Goal: Communication & Community: Answer question/provide support

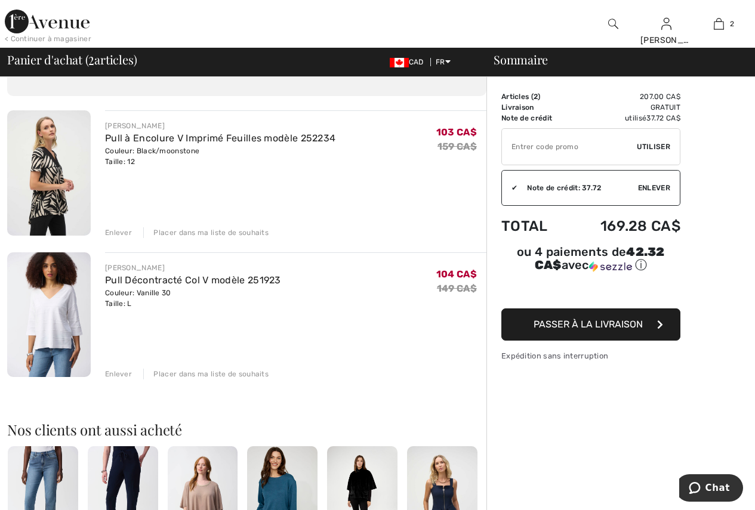
scroll to position [60, 0]
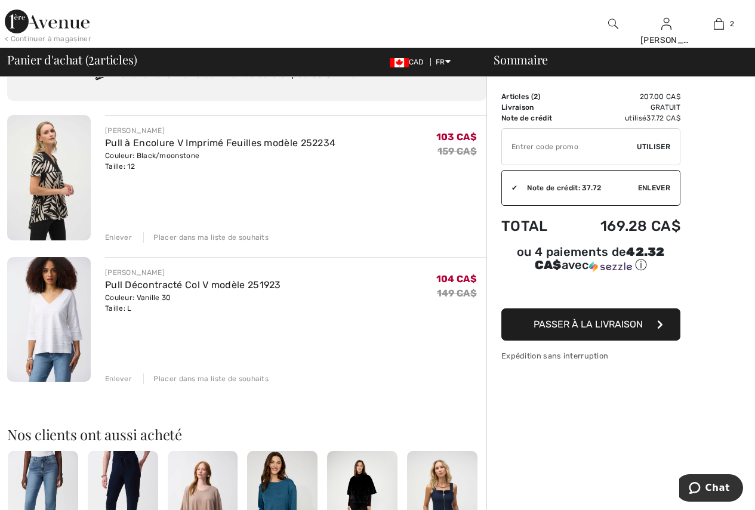
click at [42, 168] on img at bounding box center [49, 177] width 84 height 125
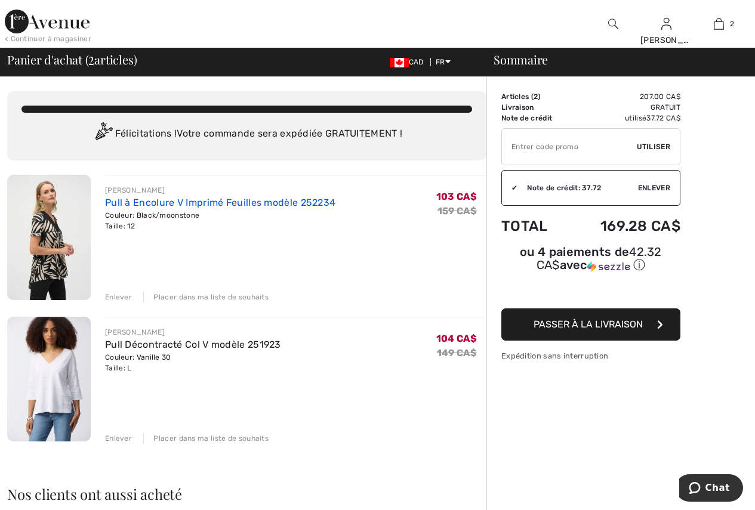
click at [187, 202] on link "Pull à Encolure V Imprimé Feuilles modèle 252234" at bounding box center [220, 202] width 230 height 11
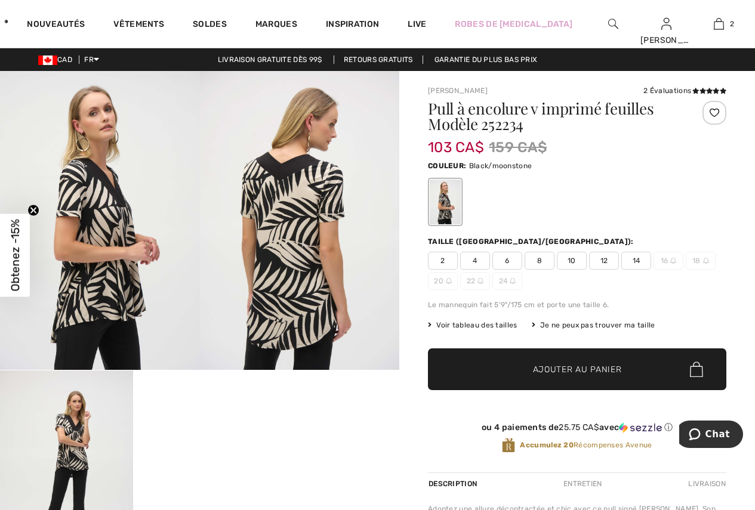
click at [302, 280] on img at bounding box center [300, 220] width 200 height 299
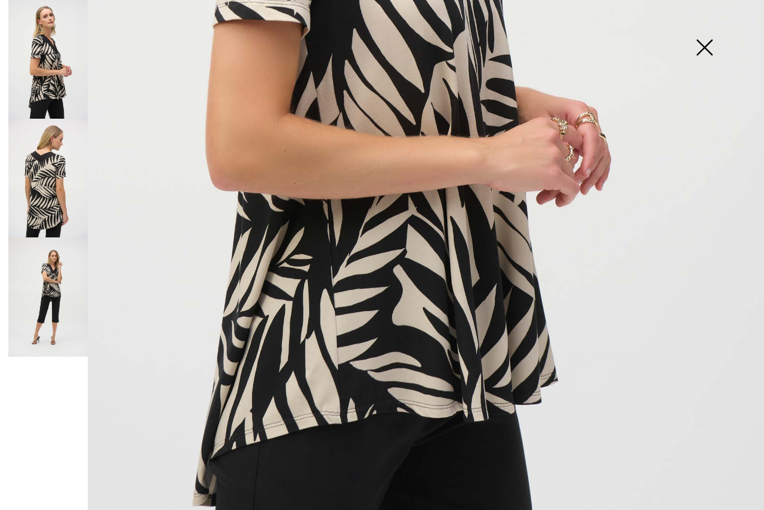
scroll to position [537, 0]
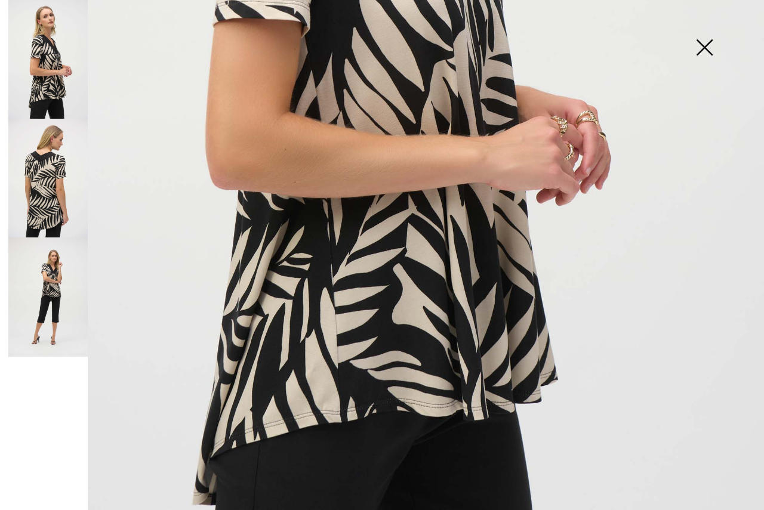
click at [55, 205] on img at bounding box center [47, 178] width 79 height 119
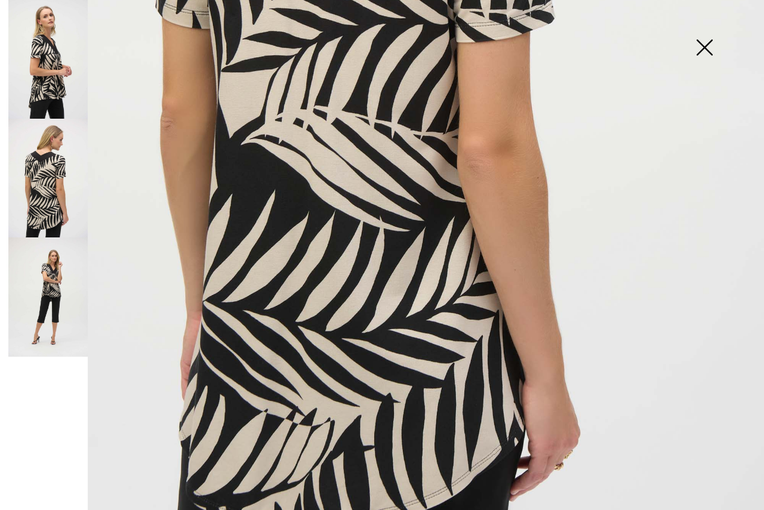
click at [57, 305] on img at bounding box center [47, 296] width 79 height 119
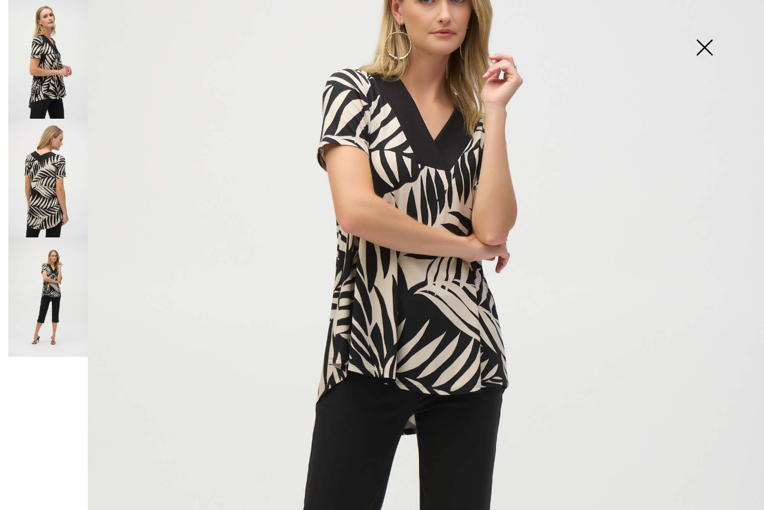
scroll to position [179, 0]
click at [36, 79] on img at bounding box center [47, 59] width 79 height 119
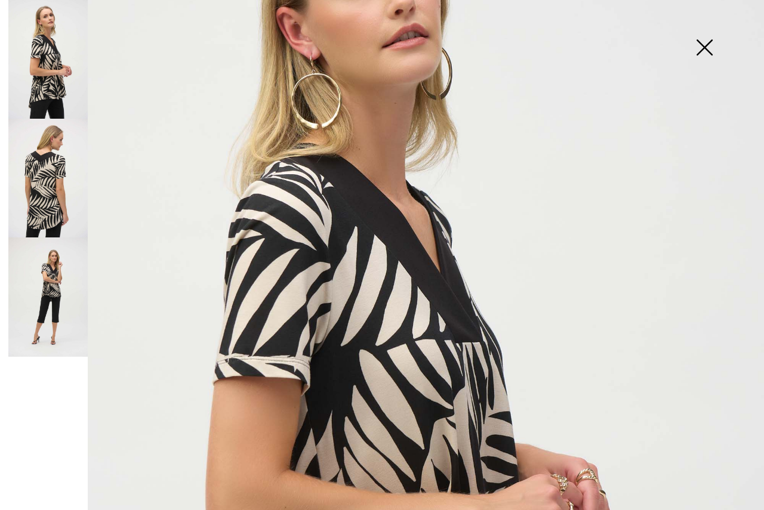
click at [45, 164] on img at bounding box center [47, 178] width 79 height 119
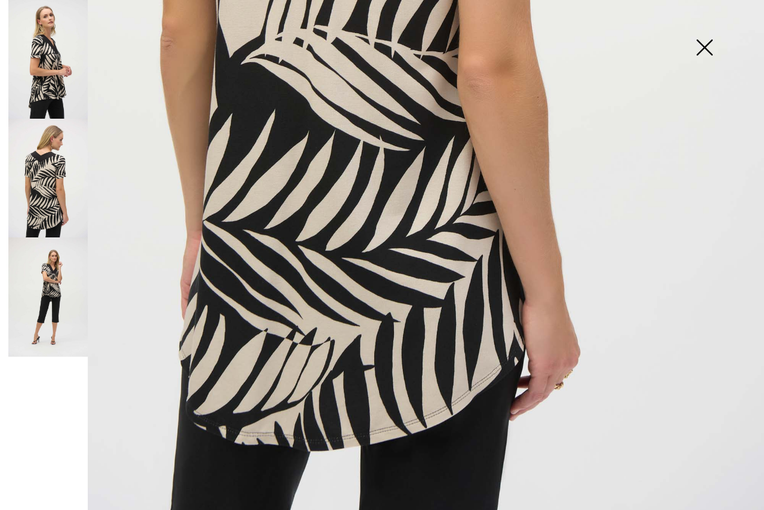
scroll to position [621, 0]
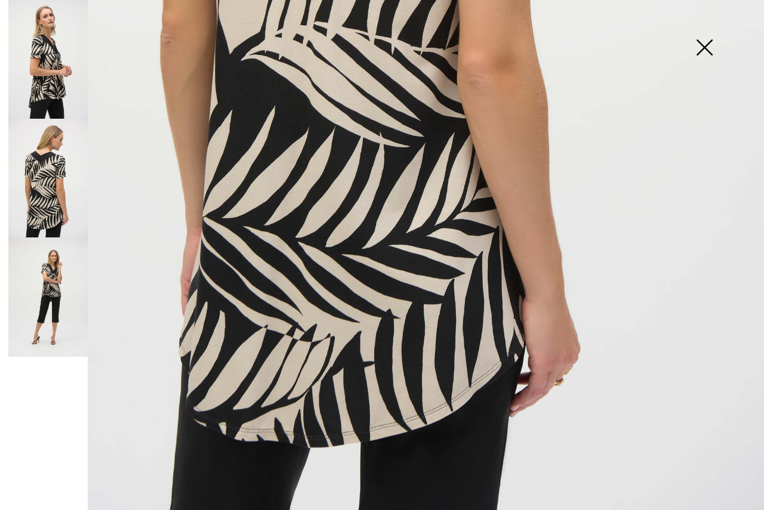
click at [57, 305] on img at bounding box center [47, 296] width 79 height 119
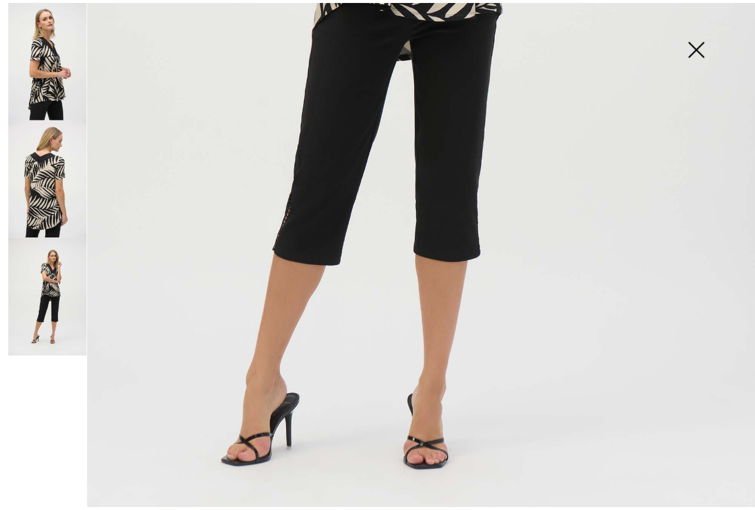
scroll to position [442, 0]
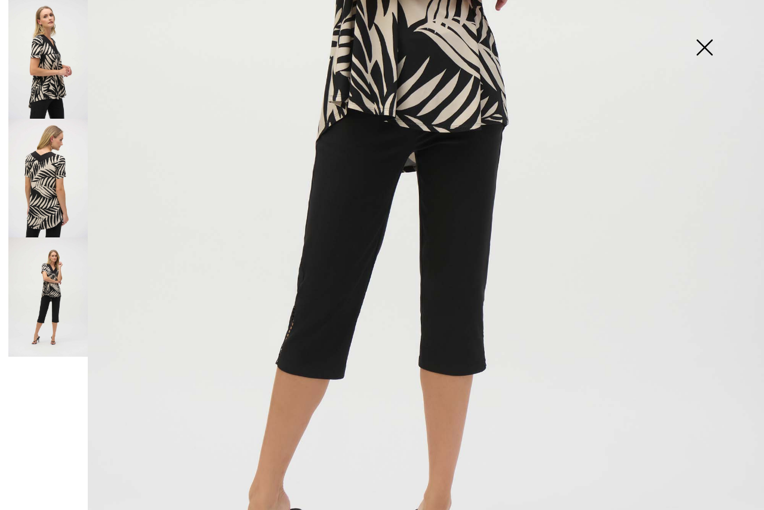
click at [700, 52] on img at bounding box center [704, 48] width 60 height 61
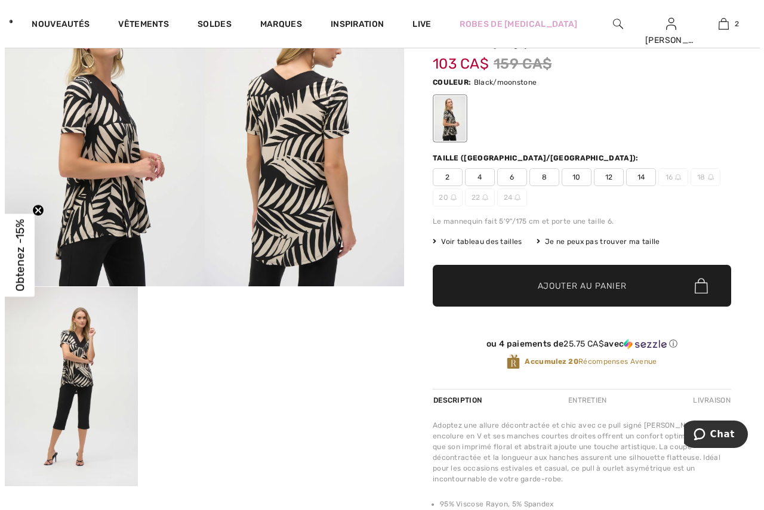
scroll to position [119, 0]
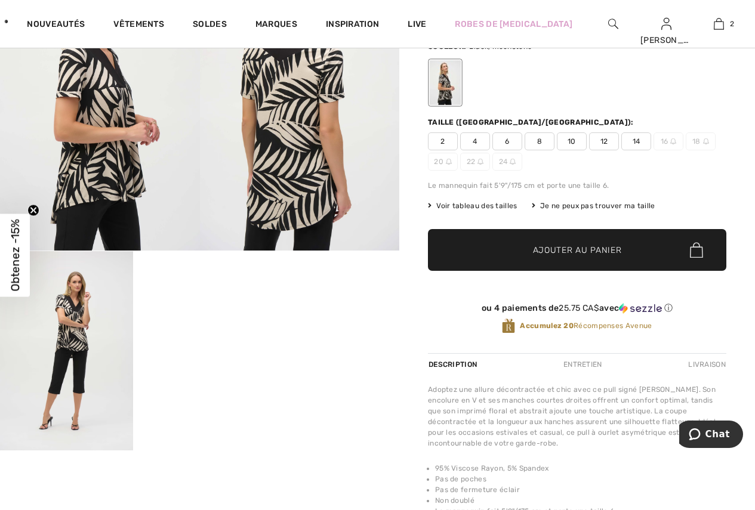
click at [72, 333] on img at bounding box center [66, 350] width 133 height 199
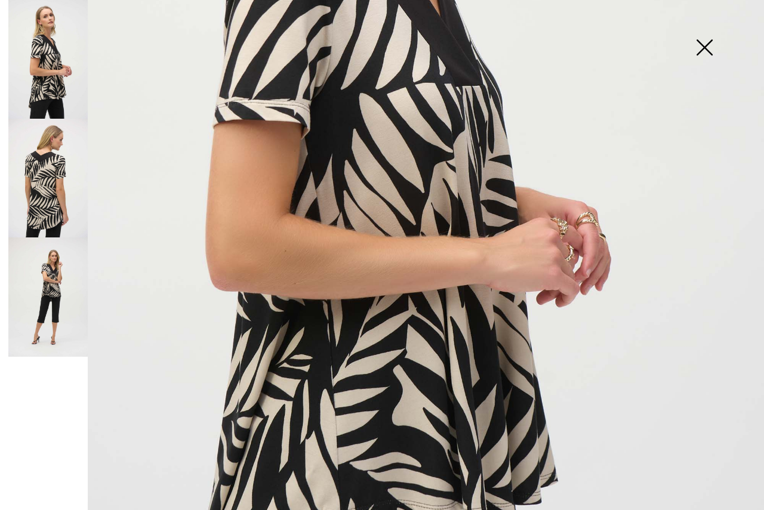
scroll to position [442, 0]
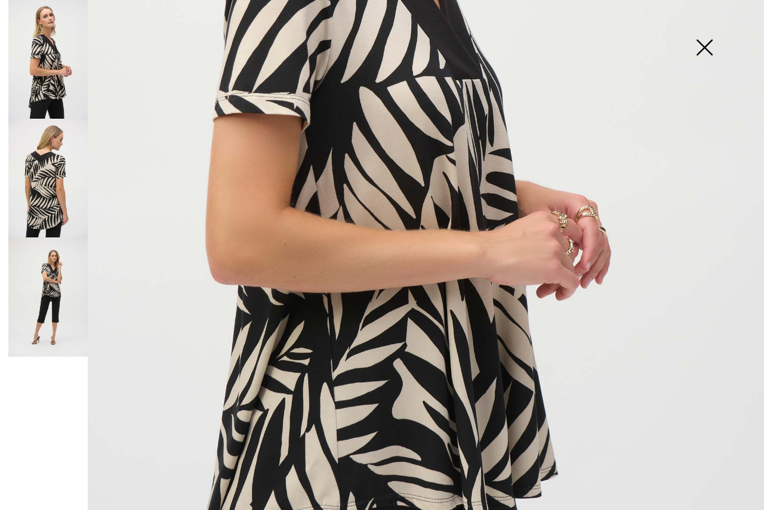
click at [62, 294] on img at bounding box center [47, 296] width 79 height 119
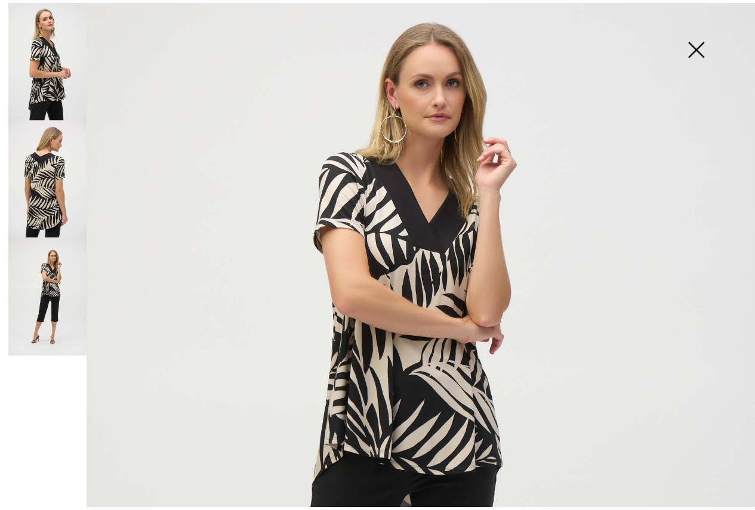
scroll to position [84, 0]
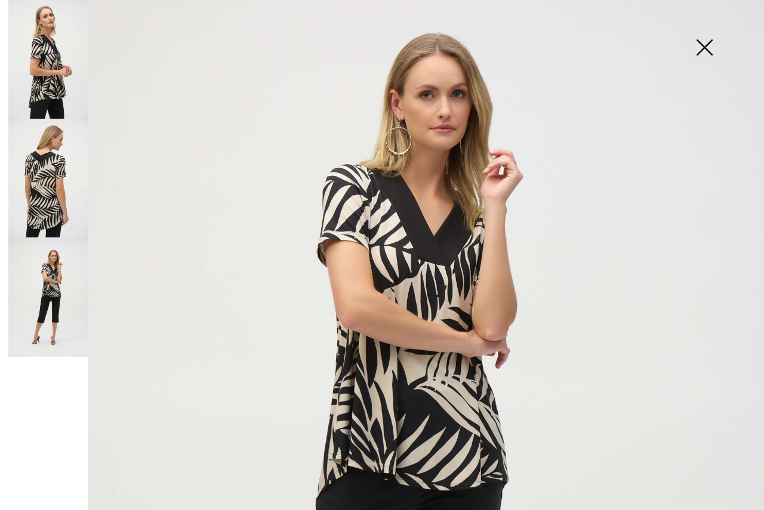
click at [698, 45] on img at bounding box center [704, 48] width 60 height 61
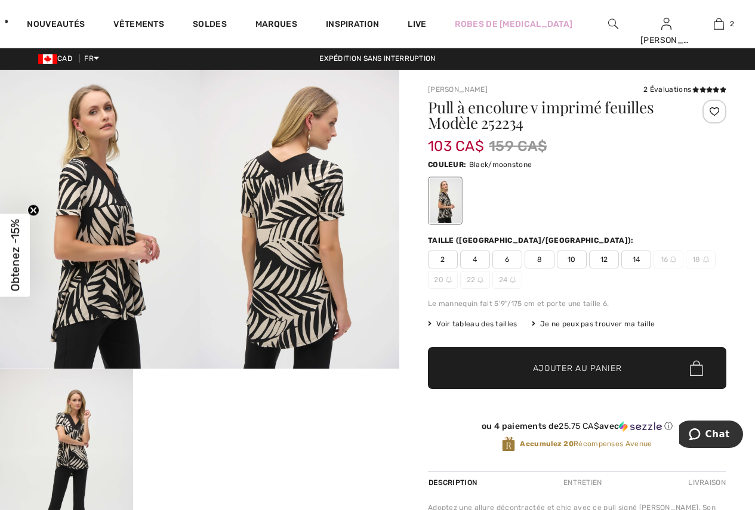
scroll to position [0, 0]
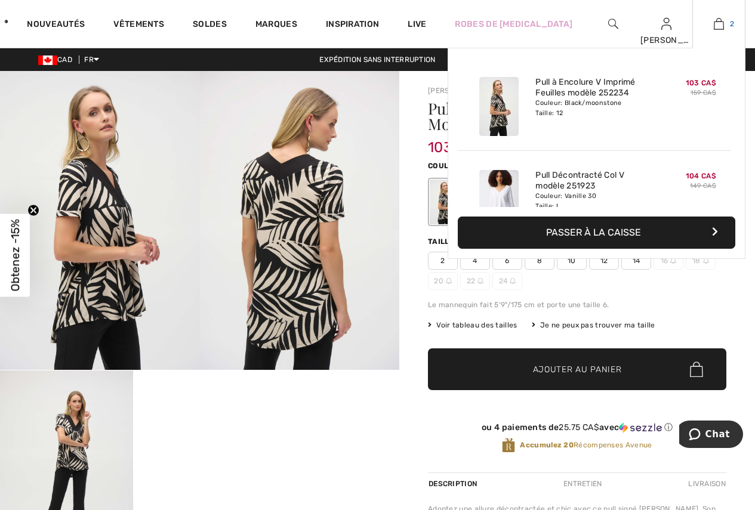
click at [715, 22] on img at bounding box center [718, 24] width 10 height 14
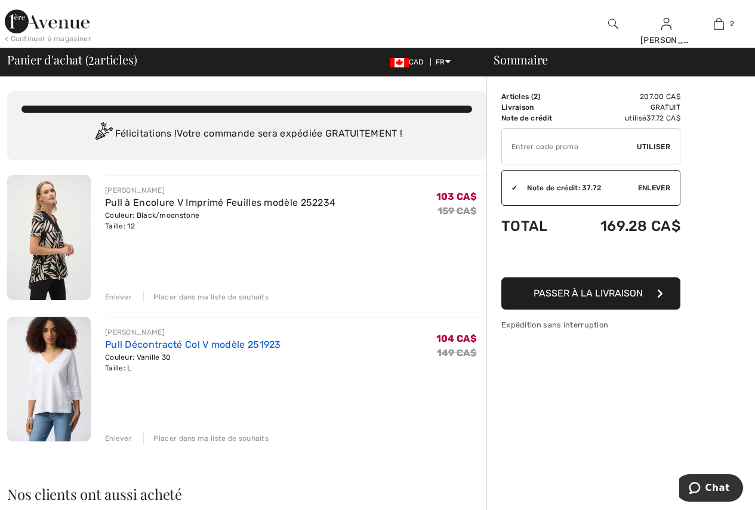
click at [137, 345] on link "Pull Décontracté Col V modèle 251923" at bounding box center [193, 344] width 176 height 11
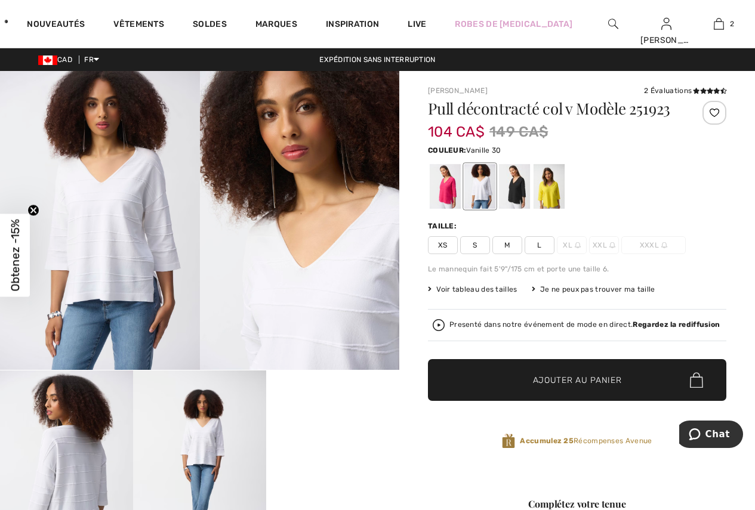
click at [292, 330] on img at bounding box center [300, 220] width 200 height 299
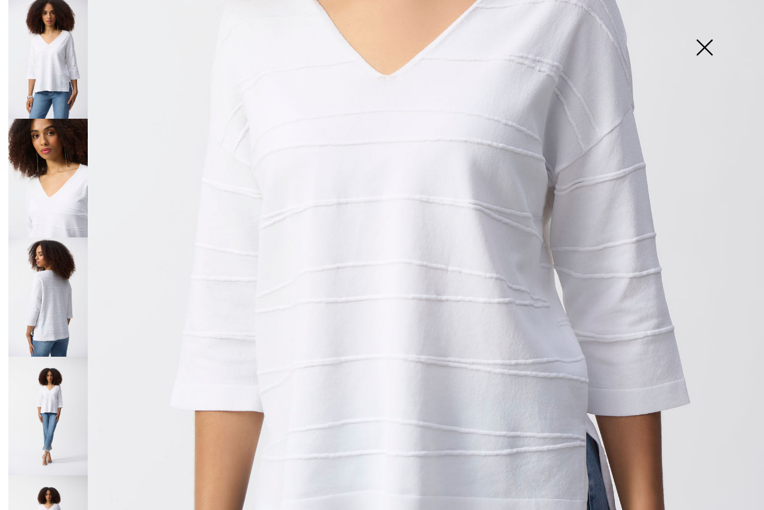
scroll to position [418, 0]
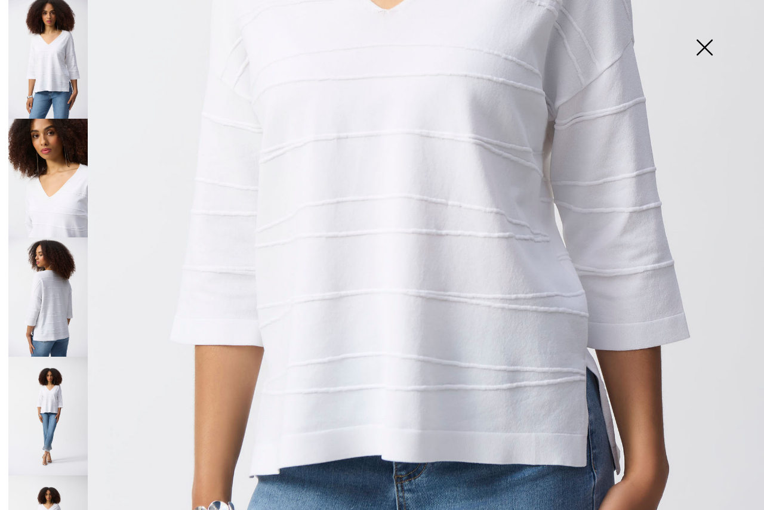
click at [43, 184] on img at bounding box center [47, 178] width 79 height 119
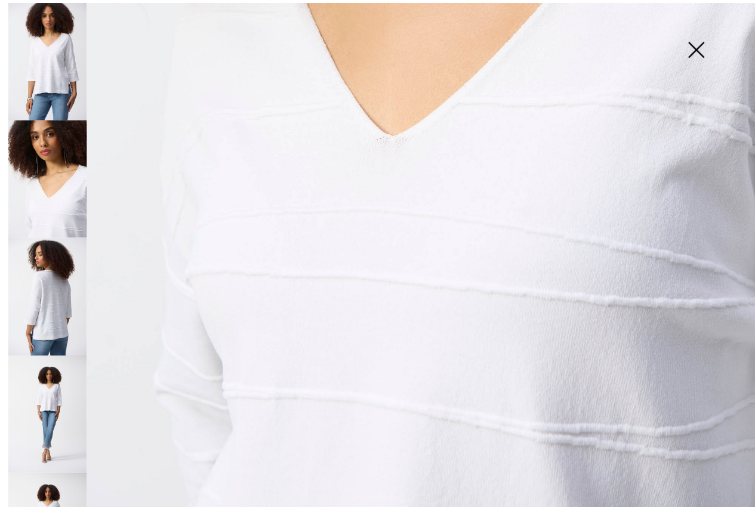
scroll to position [621, 0]
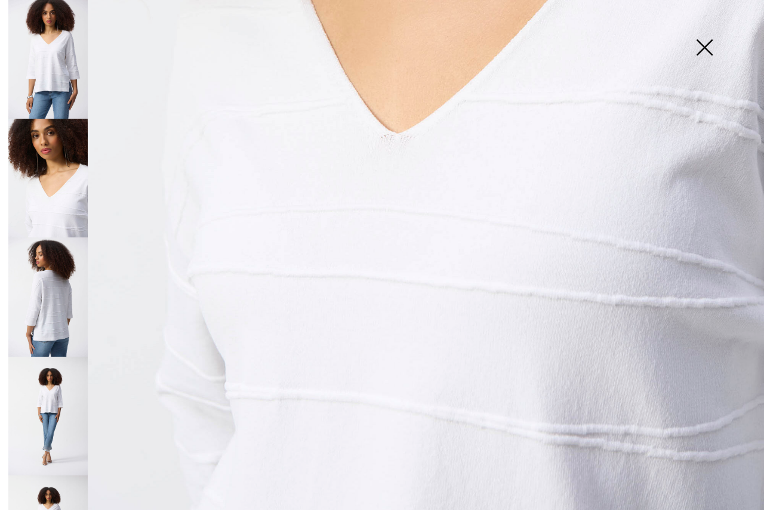
click at [50, 315] on img at bounding box center [47, 296] width 79 height 119
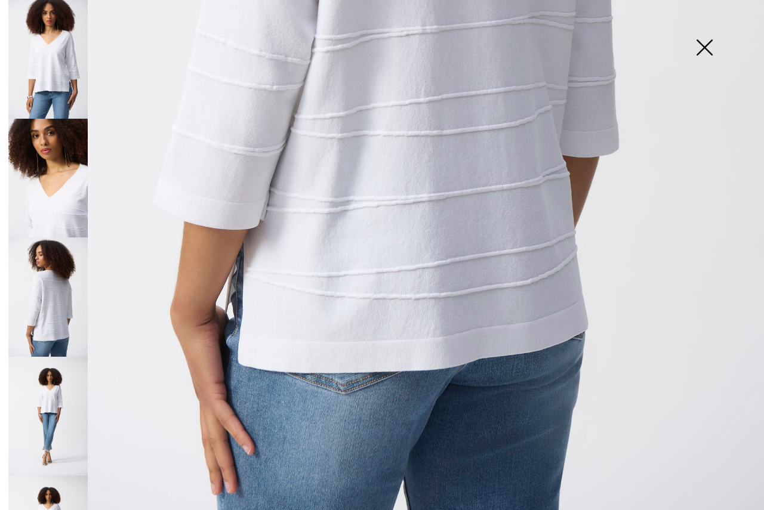
click at [56, 413] on img at bounding box center [47, 416] width 79 height 119
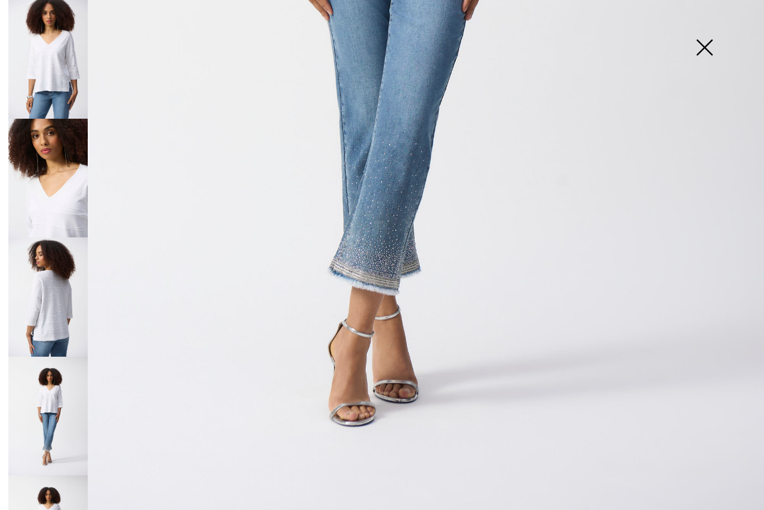
click at [703, 48] on img at bounding box center [704, 48] width 60 height 61
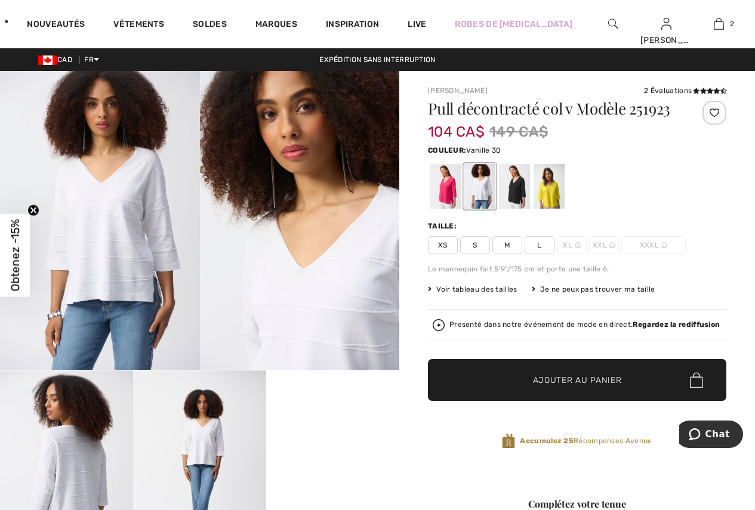
scroll to position [607, 0]
click at [703, 91] on icon at bounding box center [703, 91] width 7 height 6
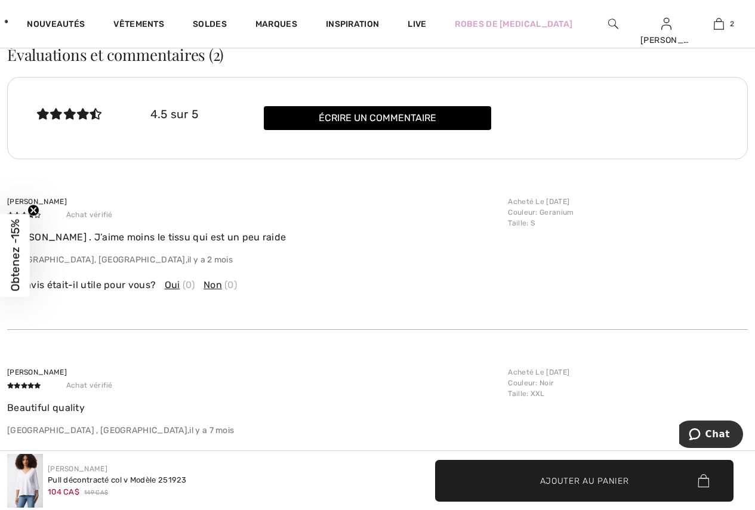
scroll to position [1538, 0]
drag, startPoint x: 357, startPoint y: 251, endPoint x: 386, endPoint y: 252, distance: 29.2
click at [386, 252] on div "Jolie teinte . J’aime moins le tissu qui est un peu raide QC, CA , il y a 2 mois" at bounding box center [253, 248] width 493 height 36
click at [31, 209] on circle "Close teaser" at bounding box center [33, 210] width 11 height 11
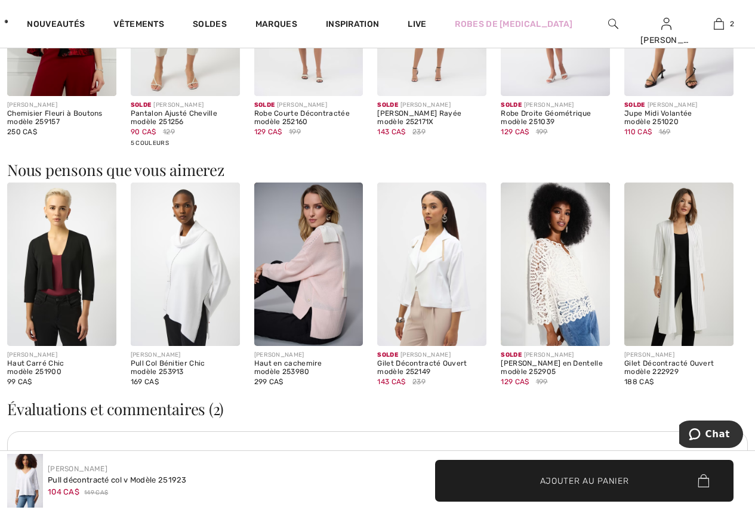
scroll to position [1181, 0]
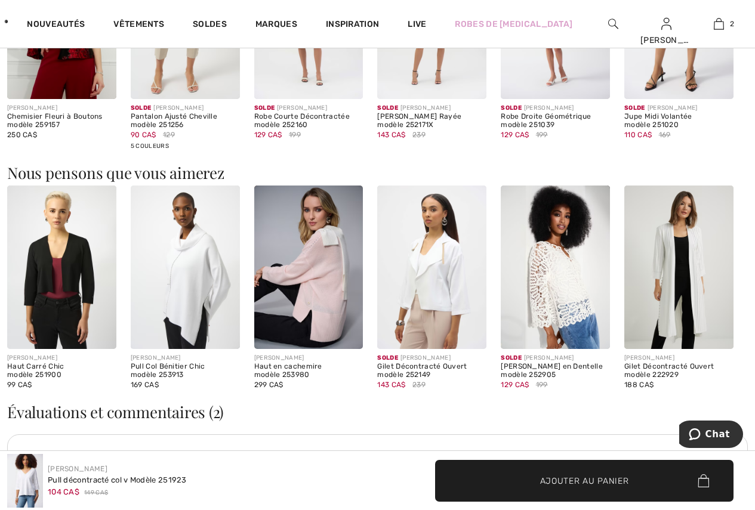
click at [325, 282] on img at bounding box center [308, 267] width 109 height 163
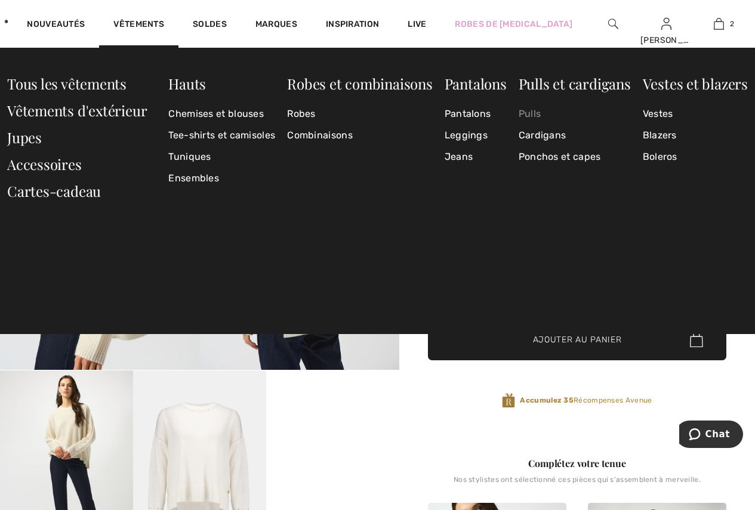
click at [537, 113] on link "Pulls" at bounding box center [574, 113] width 112 height 21
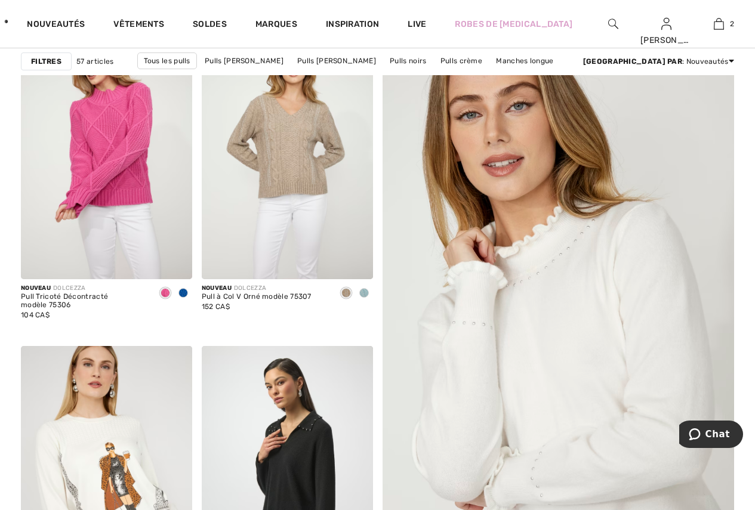
scroll to position [179, 0]
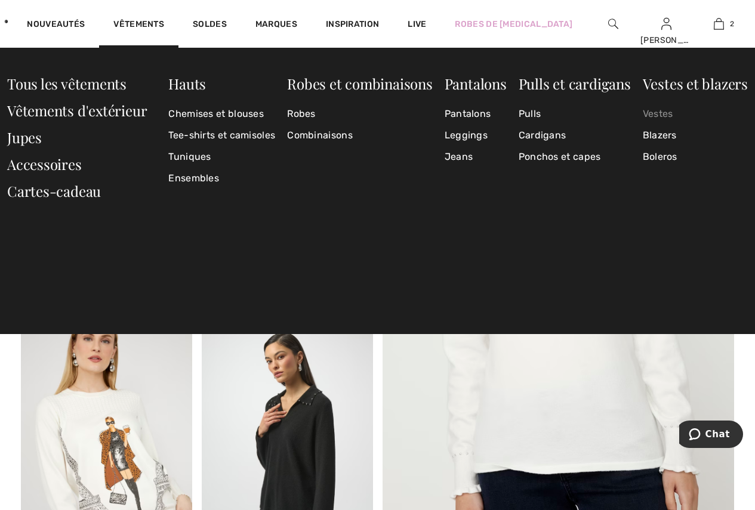
click at [651, 116] on link "Vestes" at bounding box center [694, 113] width 105 height 21
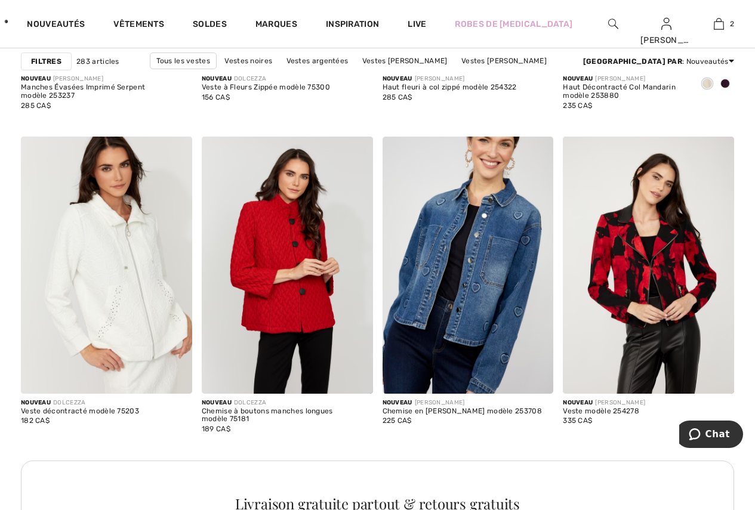
scroll to position [1074, 0]
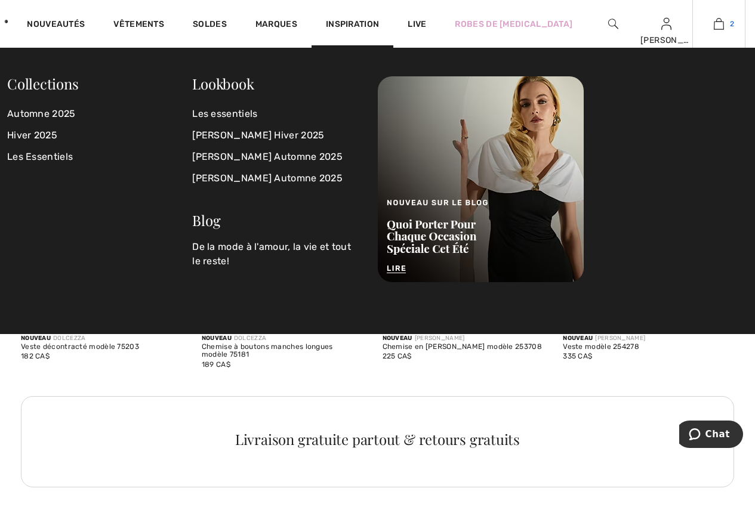
click at [715, 24] on img at bounding box center [718, 24] width 10 height 14
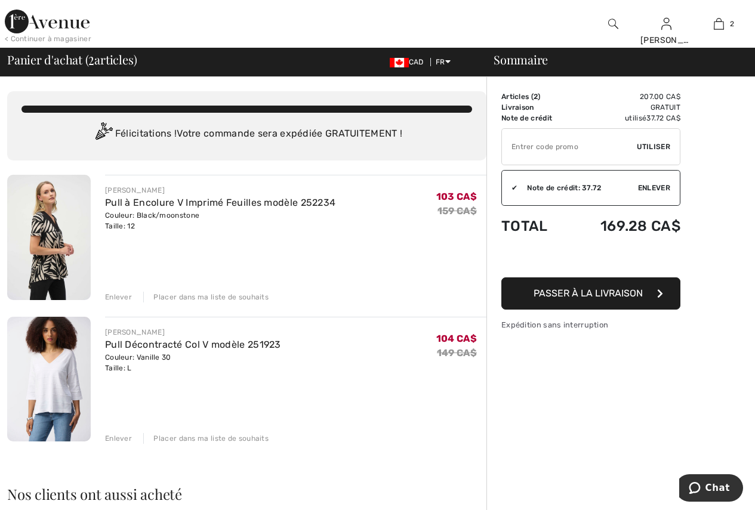
click at [116, 438] on div "Enlever" at bounding box center [118, 438] width 27 height 11
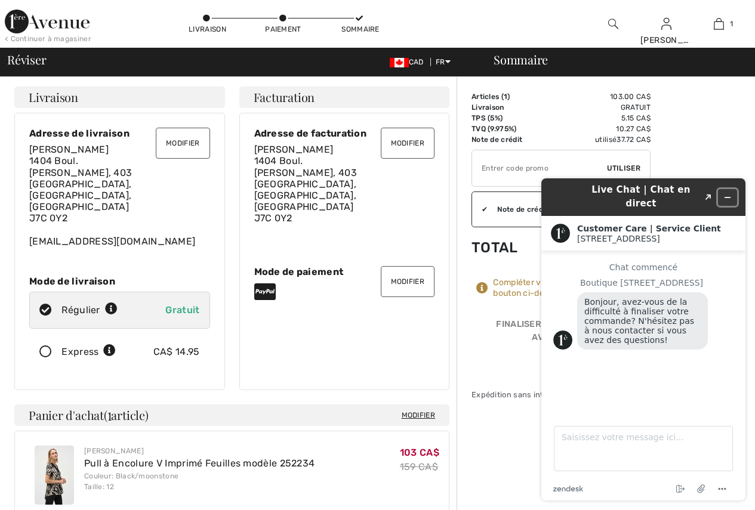
click at [730, 193] on icon "Réduire le widget" at bounding box center [727, 197] width 8 height 8
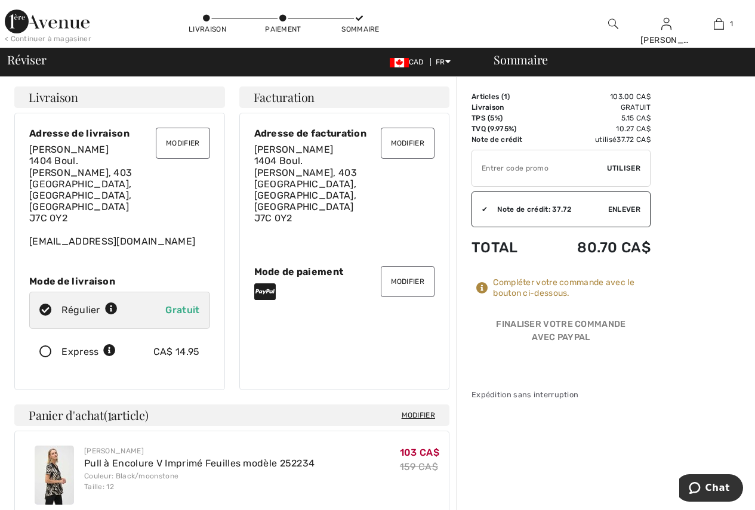
click at [623, 208] on span "Enlever" at bounding box center [624, 209] width 32 height 11
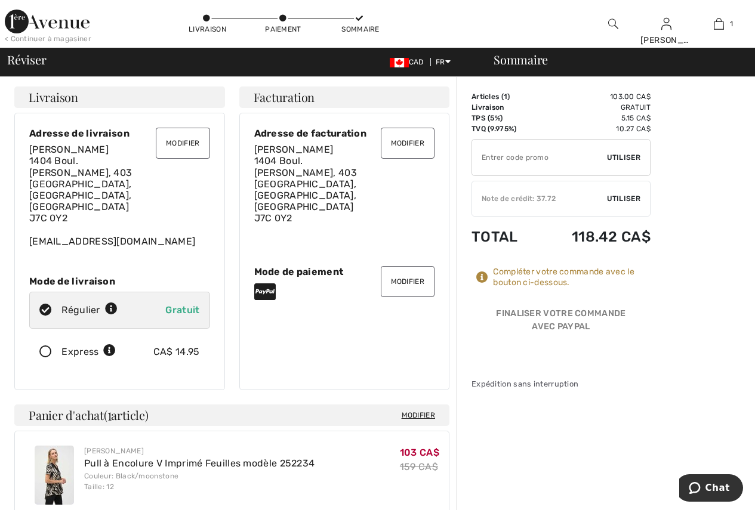
click at [632, 193] on div "✔ Note de crédit: 37.72 Utiliser Enlever" at bounding box center [560, 199] width 179 height 36
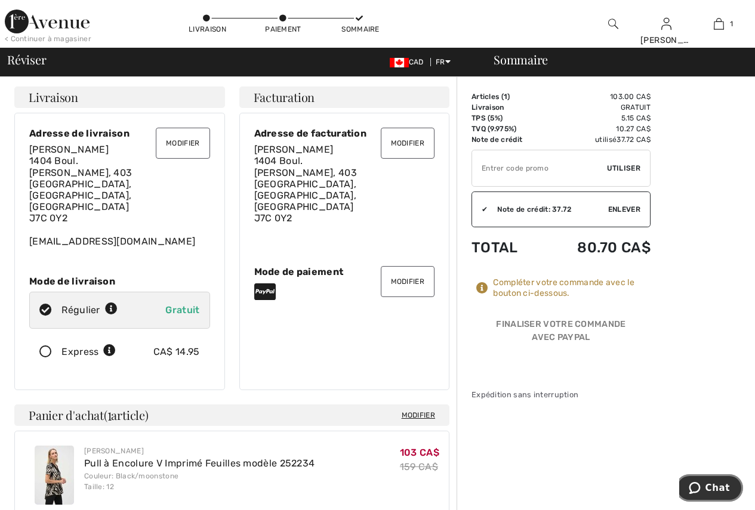
click at [713, 487] on span "Chat" at bounding box center [717, 488] width 24 height 11
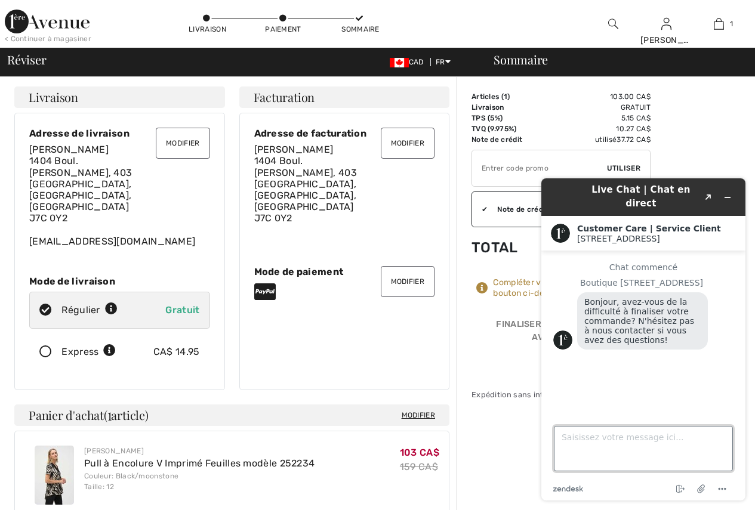
click at [611, 440] on textarea "Saisissez votre message ici..." at bounding box center [643, 448] width 179 height 45
type textarea "le total de ma commande est erronné"
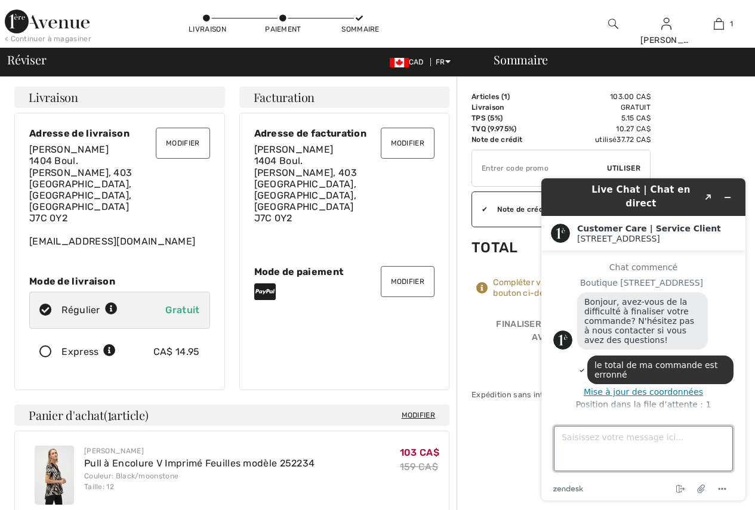
scroll to position [4, 0]
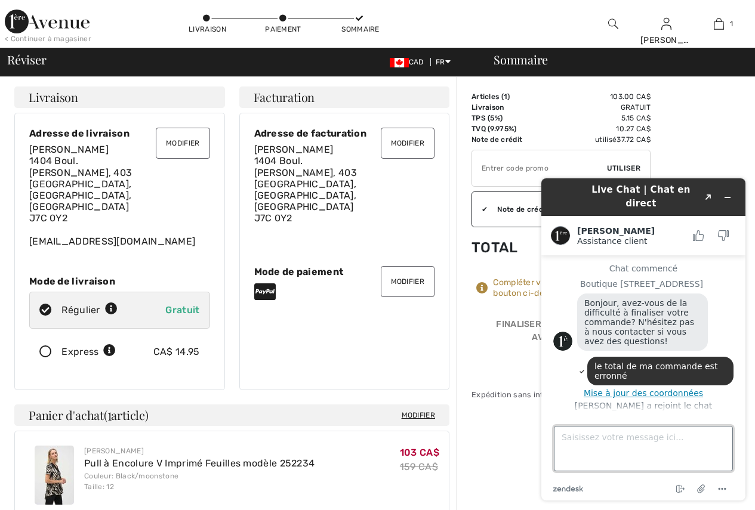
click at [583, 440] on textarea "Saisissez votre message ici..." at bounding box center [643, 448] width 179 height 45
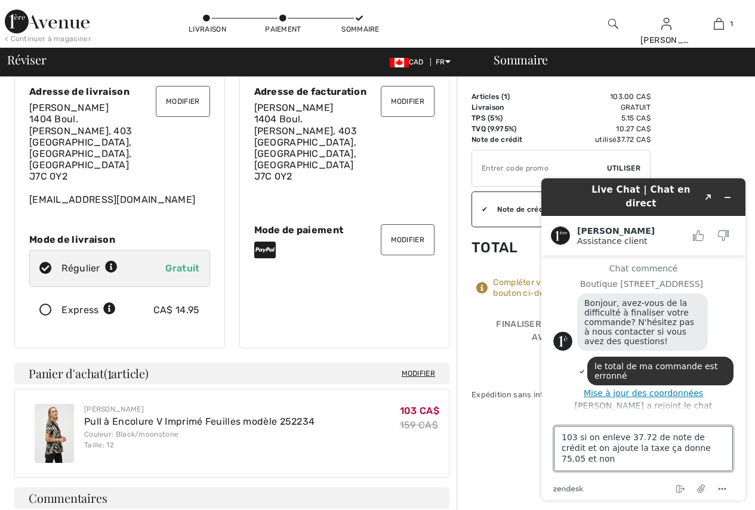
scroll to position [34, 0]
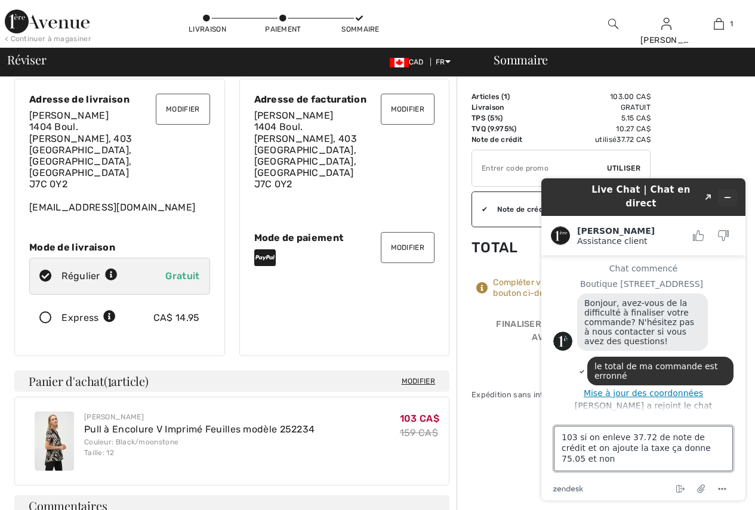
type textarea "103 si on enleve 37.72 de note de crédit et on ajoute la taxe ça donne 75.05 et…"
click at [722, 190] on button "Réduire le widget" at bounding box center [727, 197] width 19 height 17
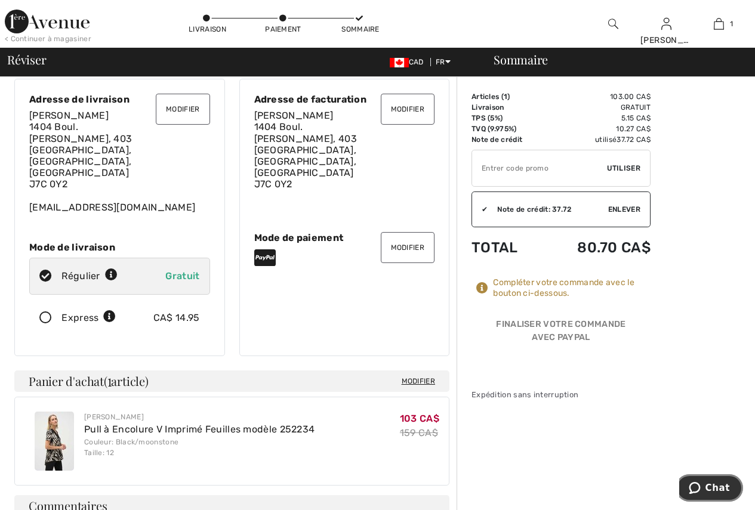
click at [700, 483] on icon "Chat" at bounding box center [694, 488] width 12 height 12
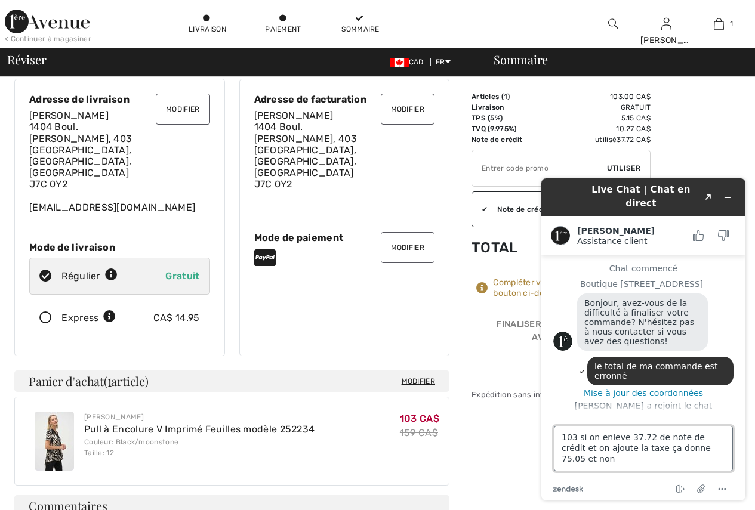
click at [714, 455] on textarea "103 si on enleve 37.72 de note de crédit et on ajoute la taxe ça donne 75.05 et…" at bounding box center [643, 448] width 179 height 45
type textarea "103 si on enleve 37.72 de note de crédit et on ajoute la taxe ça donne 75.05 et…"
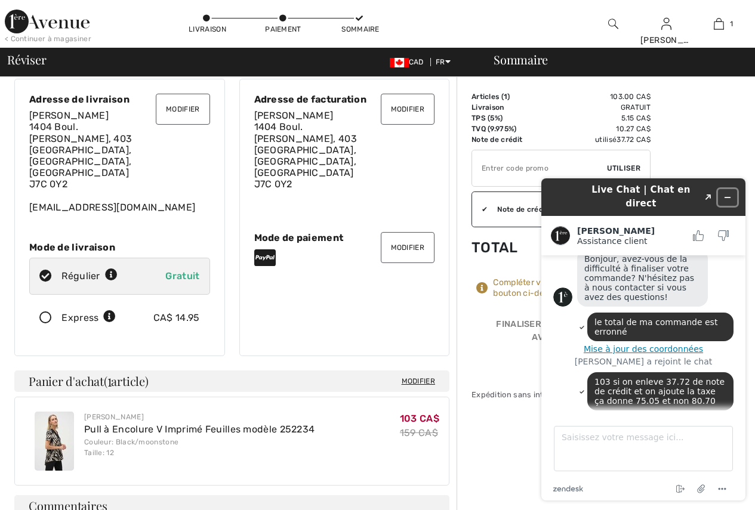
click at [730, 193] on icon "Réduire le widget" at bounding box center [727, 197] width 8 height 8
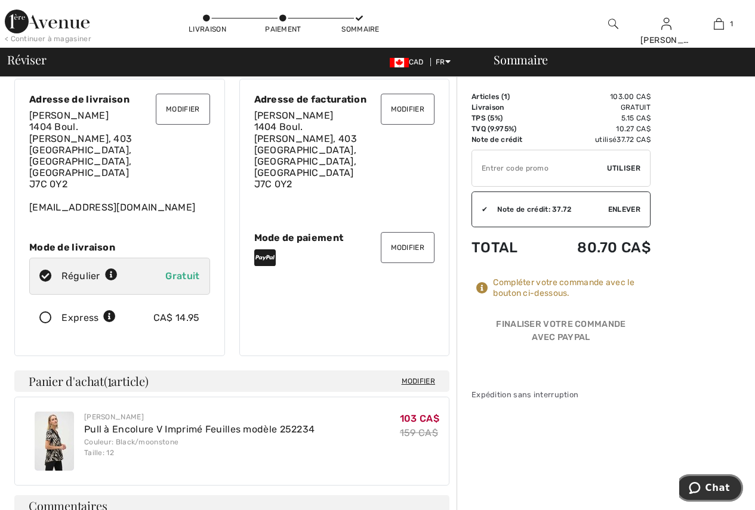
click at [697, 492] on icon "Chat" at bounding box center [693, 488] width 11 height 12
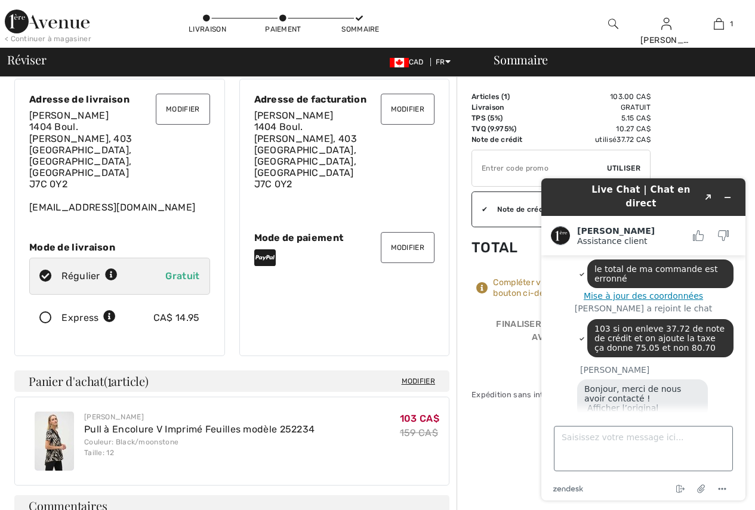
scroll to position [133, 0]
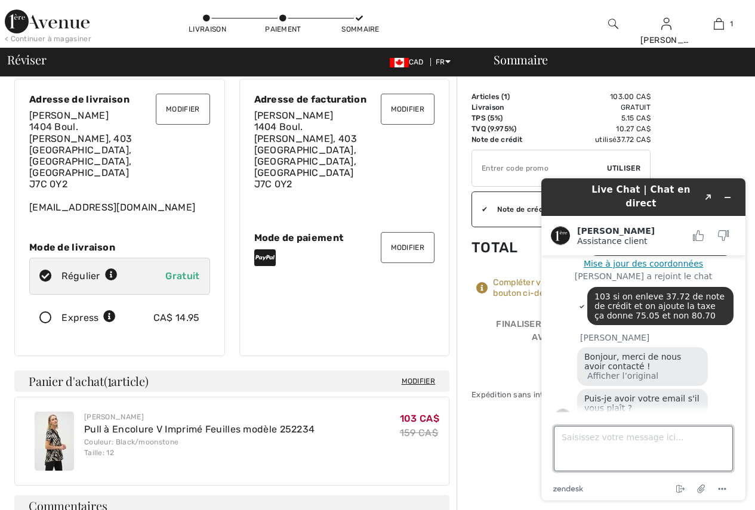
click at [587, 437] on textarea "Saisissez votre message ici..." at bounding box center [643, 448] width 179 height 45
type textarea "claudette88@hotmail.com"
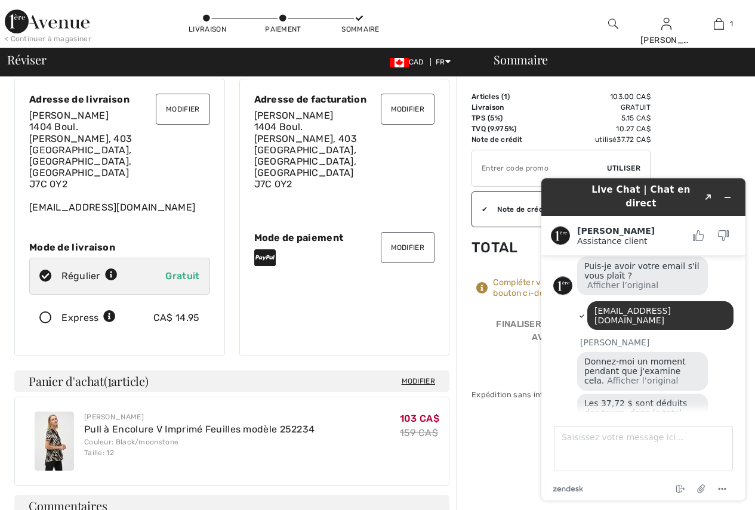
scroll to position [262, 0]
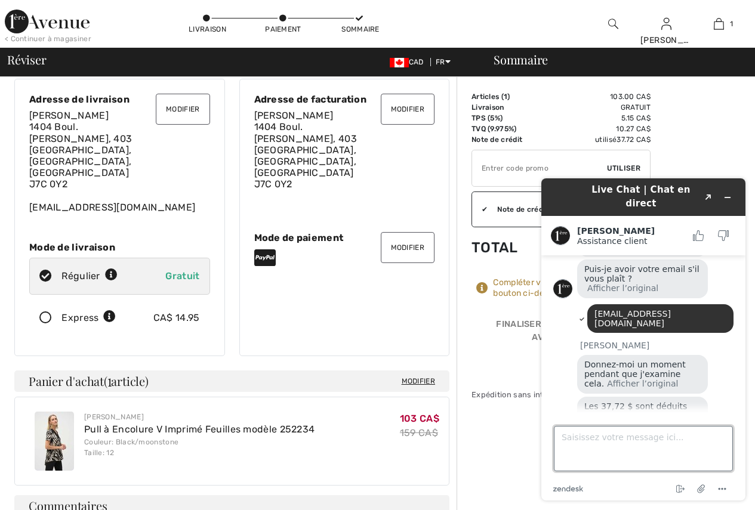
click at [604, 440] on textarea "Saisissez votre message ici..." at bounding box center [643, 448] width 179 height 45
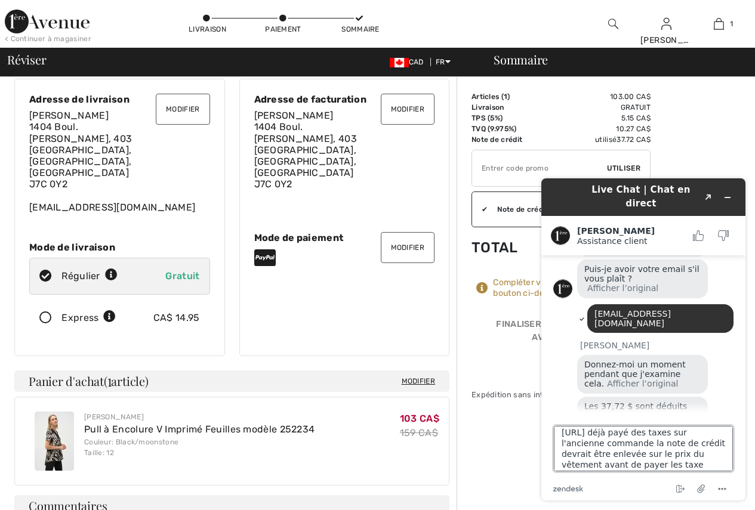
type textarea "j.ai déjà payé des taxes sur l'ancienne commande la note de crédit devrait être…"
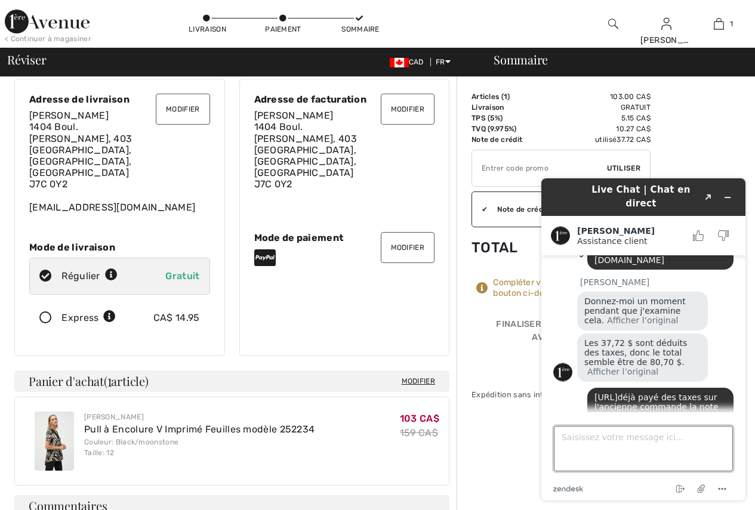
scroll to position [398, 0]
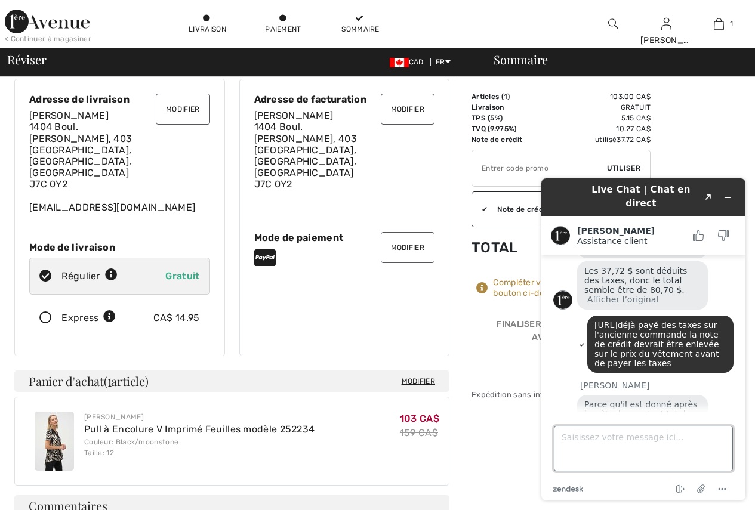
click at [616, 440] on textarea "Saisissez votre message ici..." at bounding box center [643, 448] width 179 height 45
type textarea "je suis très déçue"
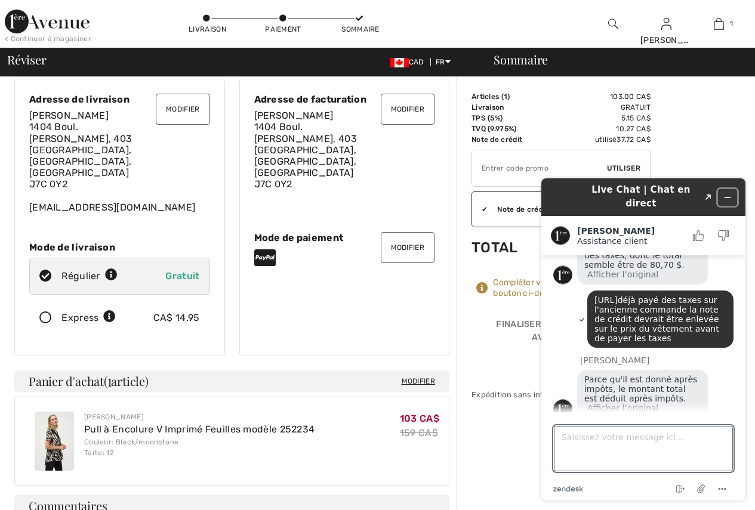
click at [725, 194] on icon "Réduire le widget" at bounding box center [727, 197] width 8 height 8
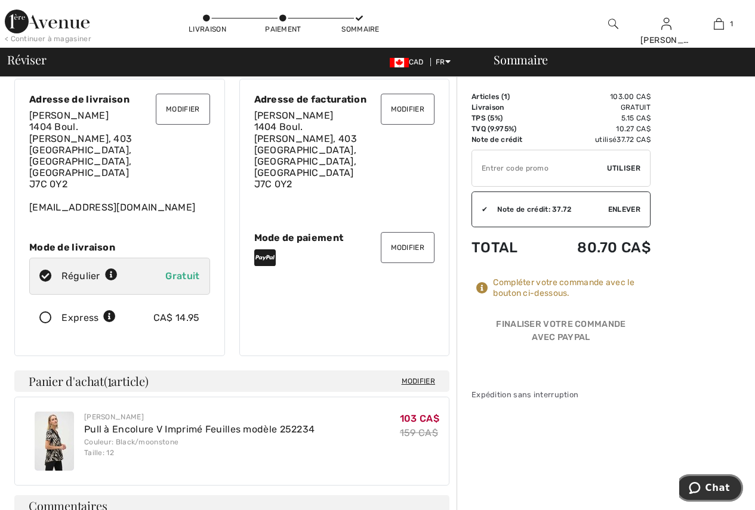
click at [700, 493] on icon "Chat" at bounding box center [694, 488] width 12 height 12
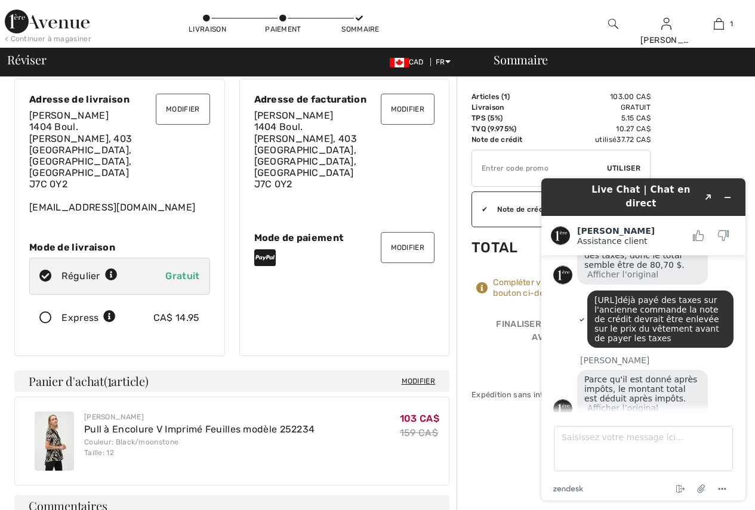
scroll to position [486, 0]
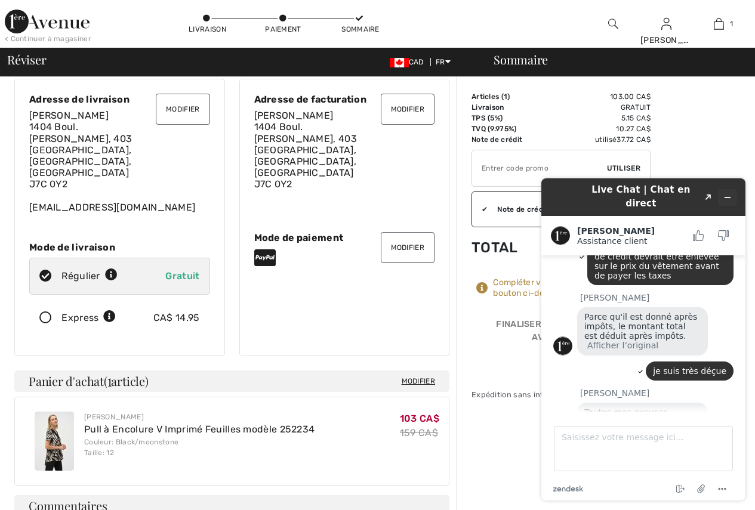
click at [724, 193] on icon "Réduire le widget" at bounding box center [727, 197] width 8 height 8
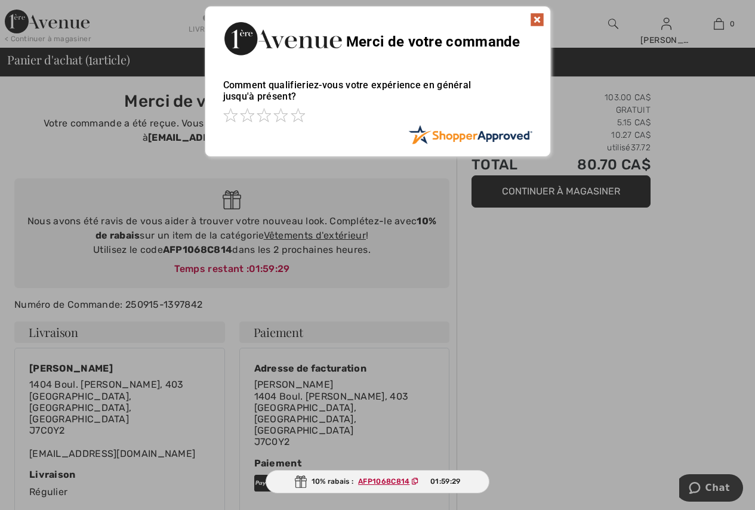
click at [396, 484] on ins "AFP1068C814" at bounding box center [383, 481] width 51 height 8
click at [688, 481] on div at bounding box center [377, 255] width 755 height 510
click at [698, 486] on div at bounding box center [377, 255] width 755 height 510
click at [713, 490] on div at bounding box center [377, 255] width 755 height 510
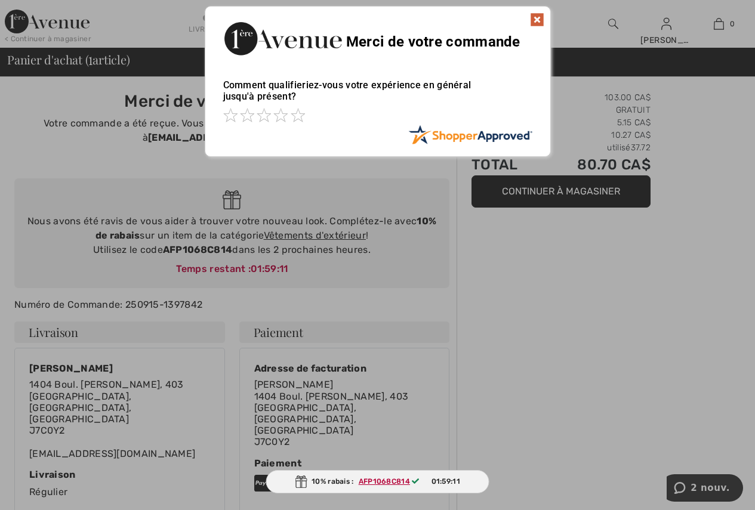
click at [600, 465] on div at bounding box center [377, 255] width 755 height 510
drag, startPoint x: 540, startPoint y: 16, endPoint x: 599, endPoint y: 69, distance: 78.6
click at [540, 17] on img at bounding box center [537, 20] width 14 height 14
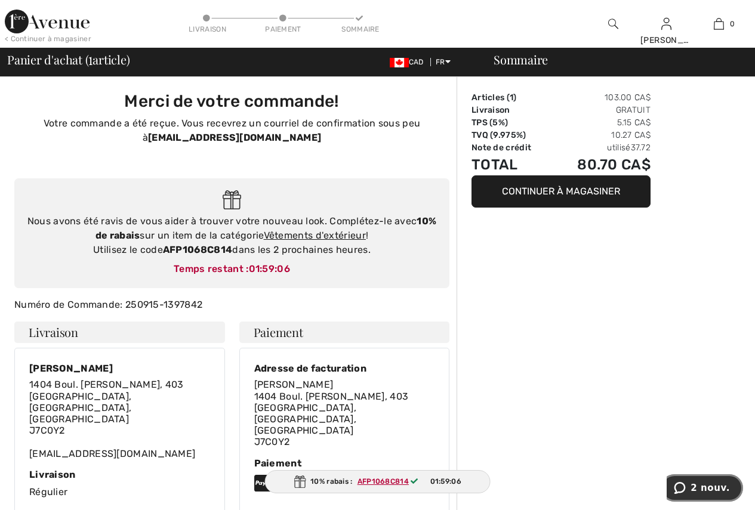
click at [685, 482] on icon "2 nouv." at bounding box center [679, 488] width 12 height 12
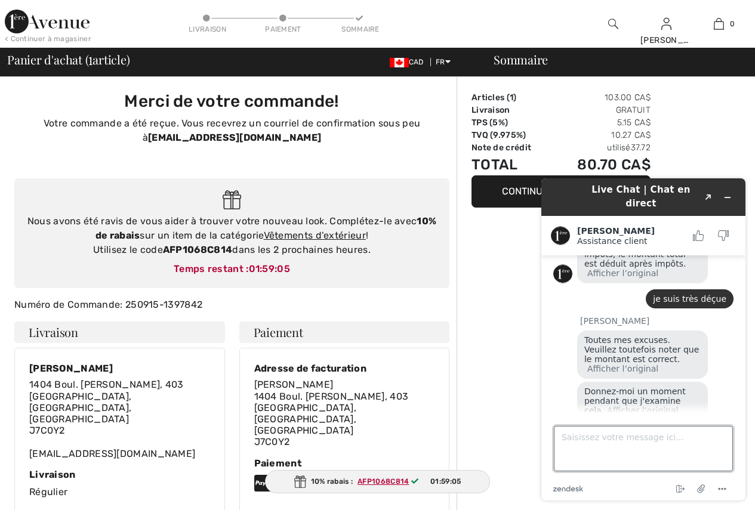
click at [597, 441] on textarea "Saisissez votre message ici..." at bounding box center [643, 448] width 179 height 45
type textarea "Il y a un 10% de rabais que je n'avais pas vu"
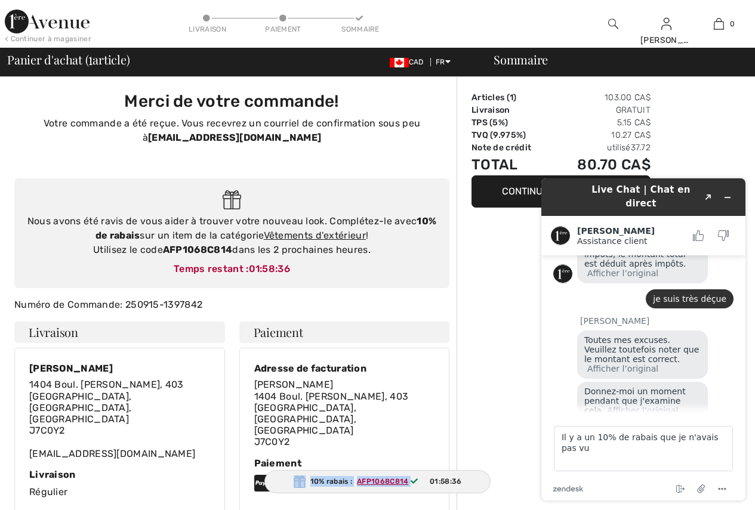
drag, startPoint x: 280, startPoint y: 477, endPoint x: 422, endPoint y: 481, distance: 142.6
click at [424, 481] on div "10% rabais : AFP1068C814 01:58:36" at bounding box center [377, 481] width 227 height 23
copy div "10% rabais : AFP1068C814"
click at [566, 452] on textarea "Il y a un 10% de rabais que je n'avais pas vu" at bounding box center [643, 448] width 179 height 45
drag, startPoint x: 566, startPoint y: 452, endPoint x: 568, endPoint y: 462, distance: 10.3
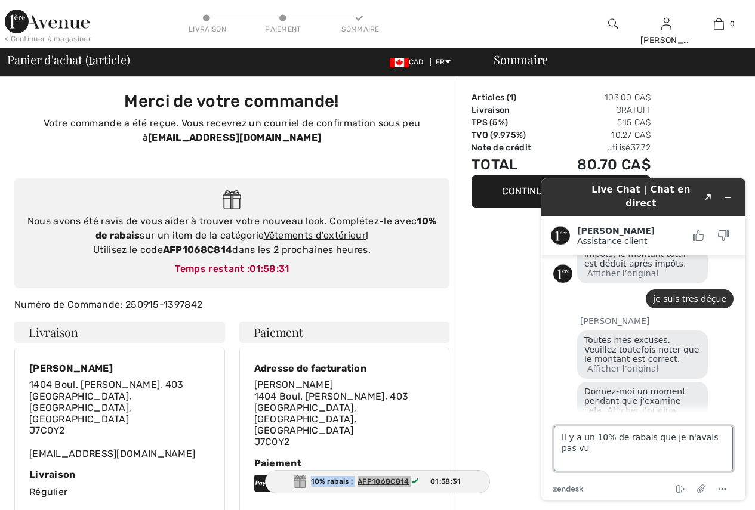
click at [564, 464] on textarea "Il y a un 10% de rabais que je n'avais pas vu" at bounding box center [643, 448] width 179 height 45
click at [725, 438] on textarea "Il y a un 10% de rabais que je n'avais pas vu" at bounding box center [643, 448] width 179 height 45
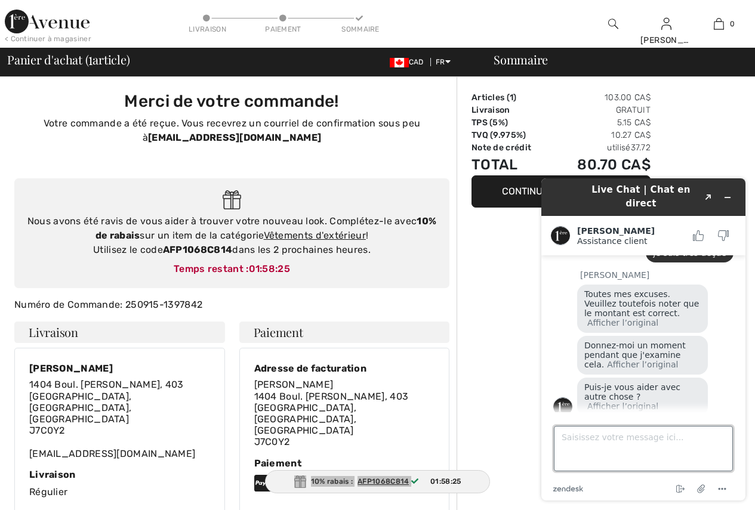
paste textarea "10% rabais : AFP1068C814"
drag, startPoint x: 624, startPoint y: 446, endPoint x: 656, endPoint y: 441, distance: 32.6
click at [629, 446] on textarea "10% rabais : AFP1068C814" at bounding box center [643, 448] width 179 height 45
type textarea "10% rabais : AFP1068C814 y ai-je droit"
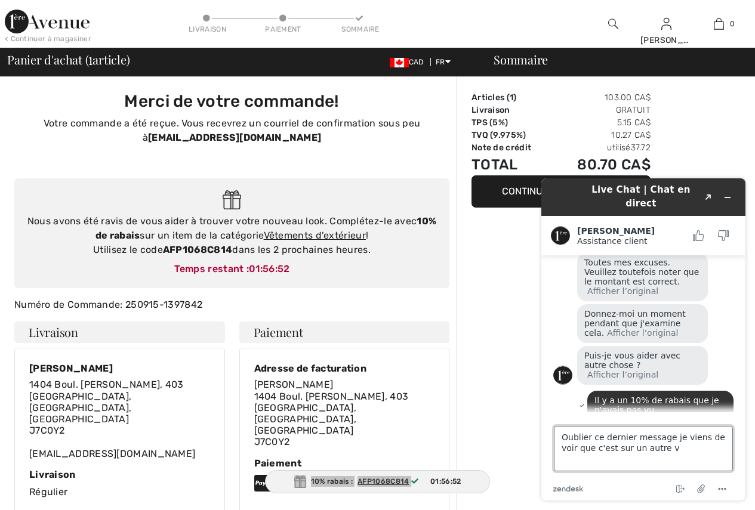
scroll to position [707, 0]
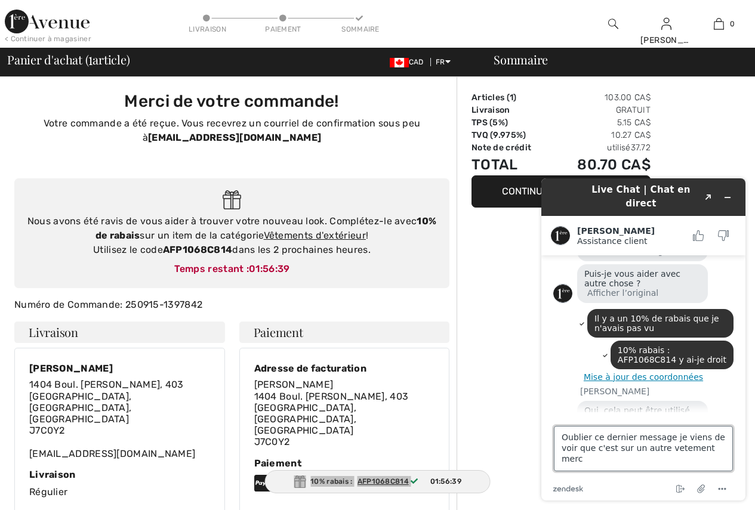
type textarea "Oublier ce dernier message je viens de voir que c'est sur un autre vetement mer…"
